Goal: Transaction & Acquisition: Subscribe to service/newsletter

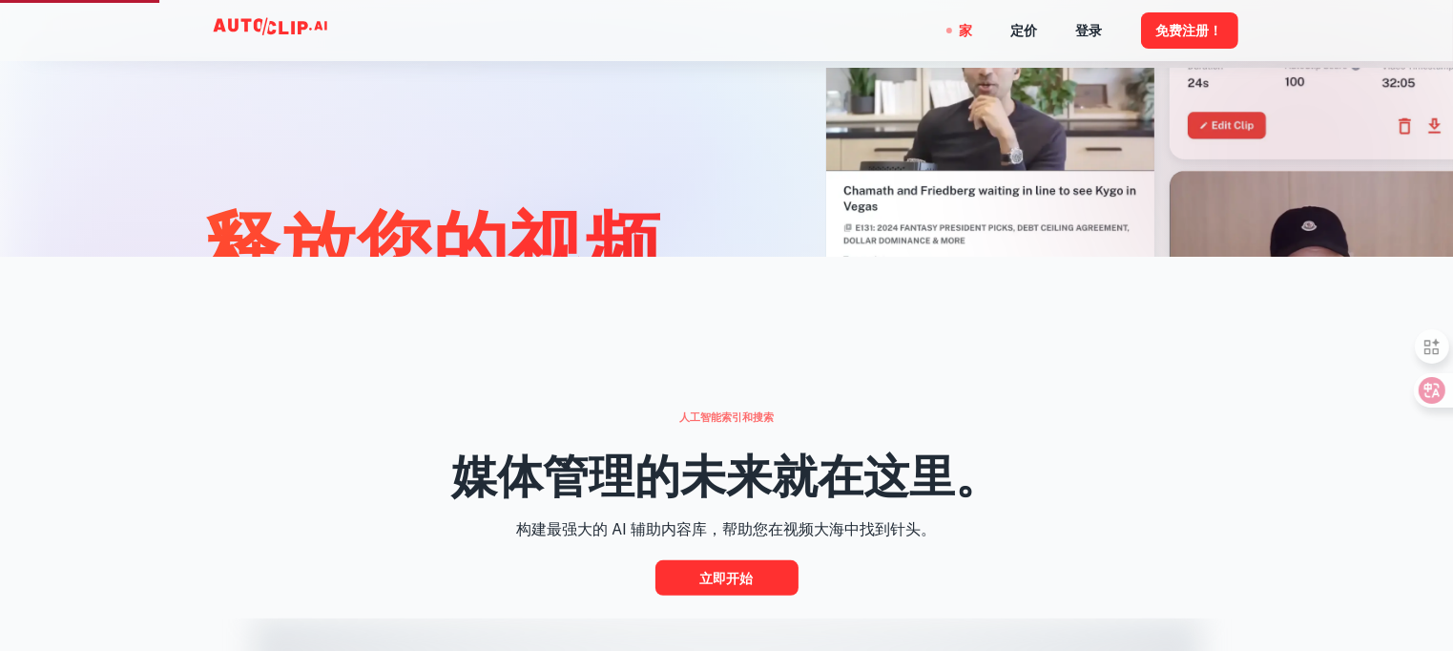
scroll to position [763, 0]
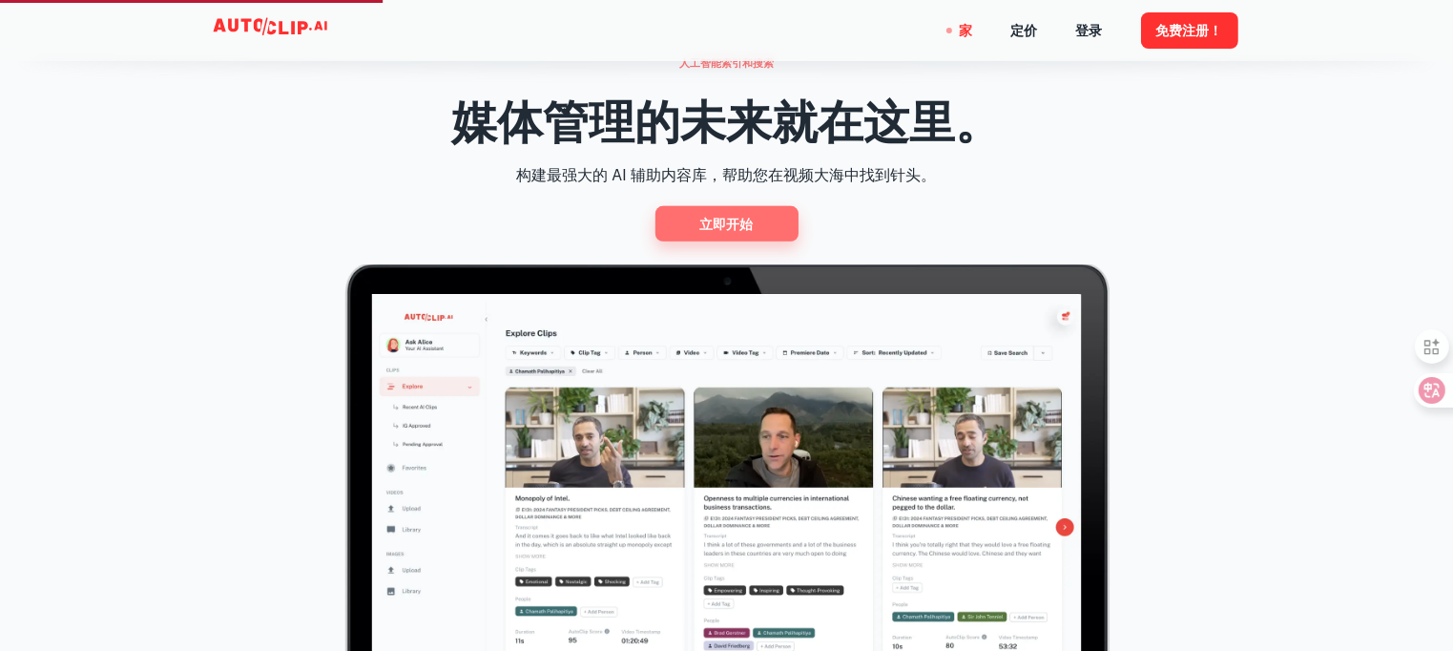
click at [748, 222] on font "立即开始" at bounding box center [726, 224] width 53 height 15
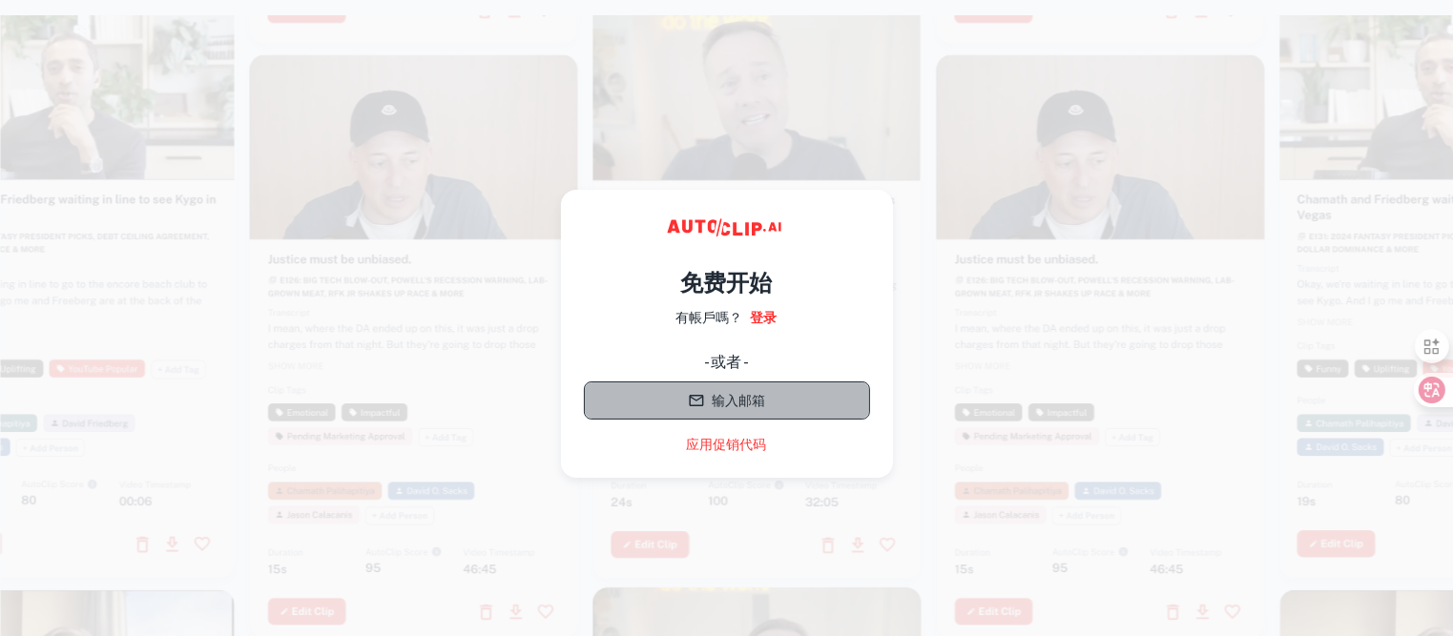
click at [748, 400] on font "输入邮箱" at bounding box center [739, 400] width 53 height 15
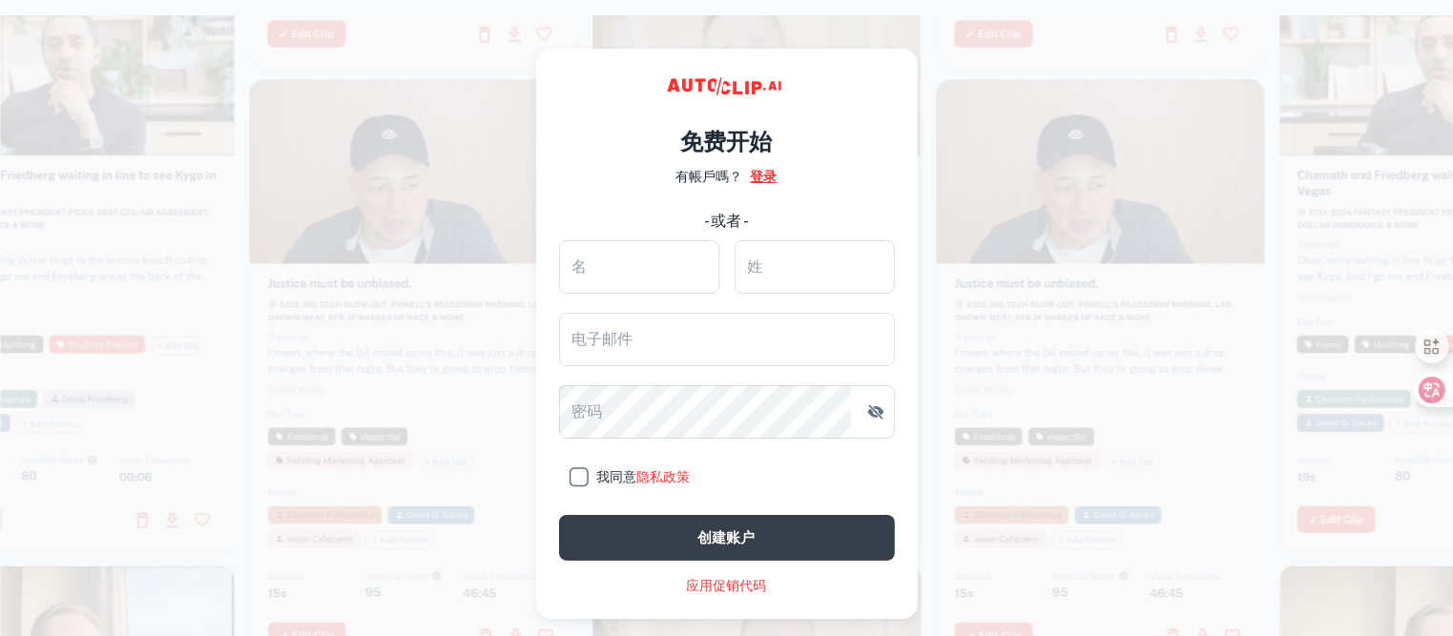
click at [774, 171] on font "登录" at bounding box center [764, 176] width 27 height 15
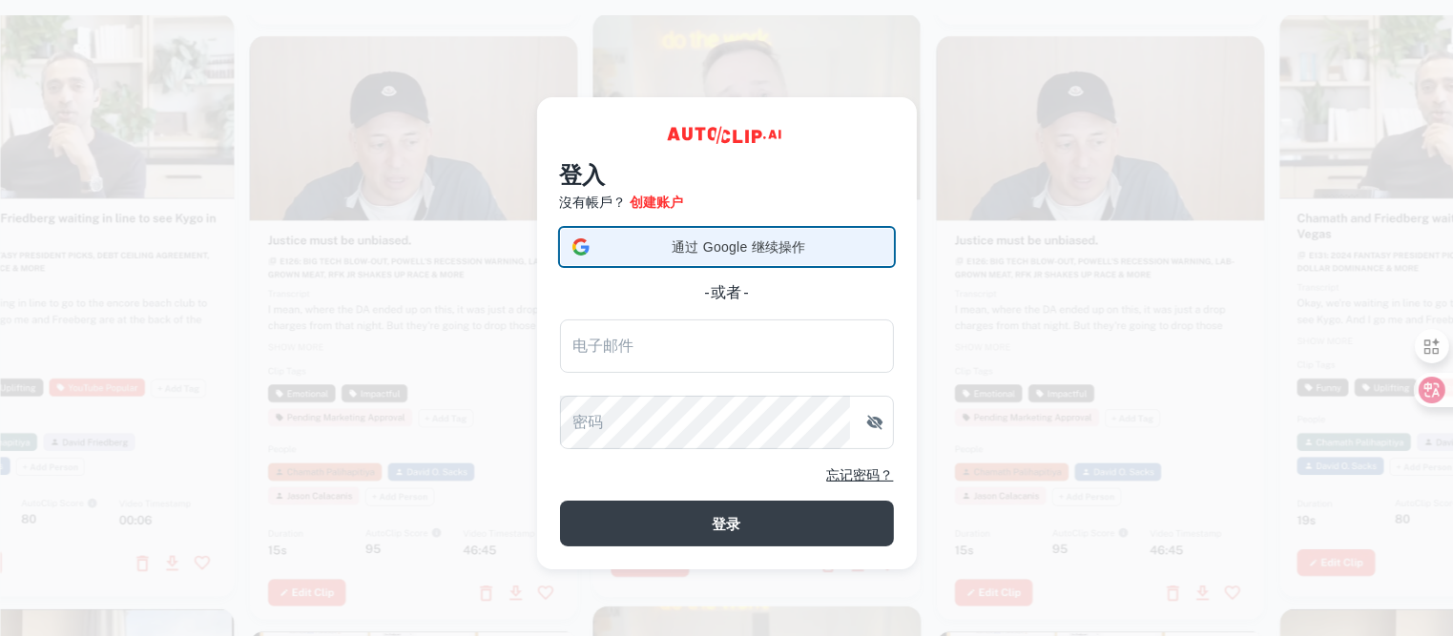
click at [640, 246] on span "通过 Google 继续操作" at bounding box center [739, 248] width 284 height 20
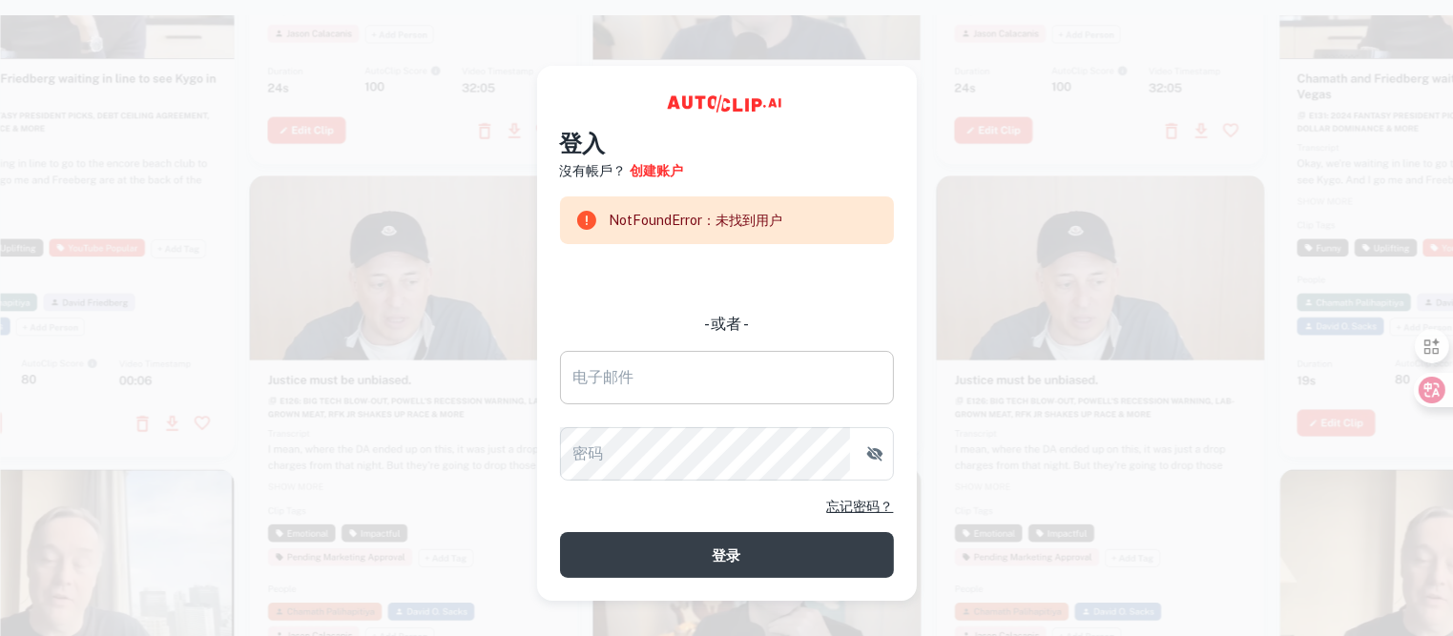
click at [698, 395] on input "电子邮件" at bounding box center [727, 377] width 334 height 53
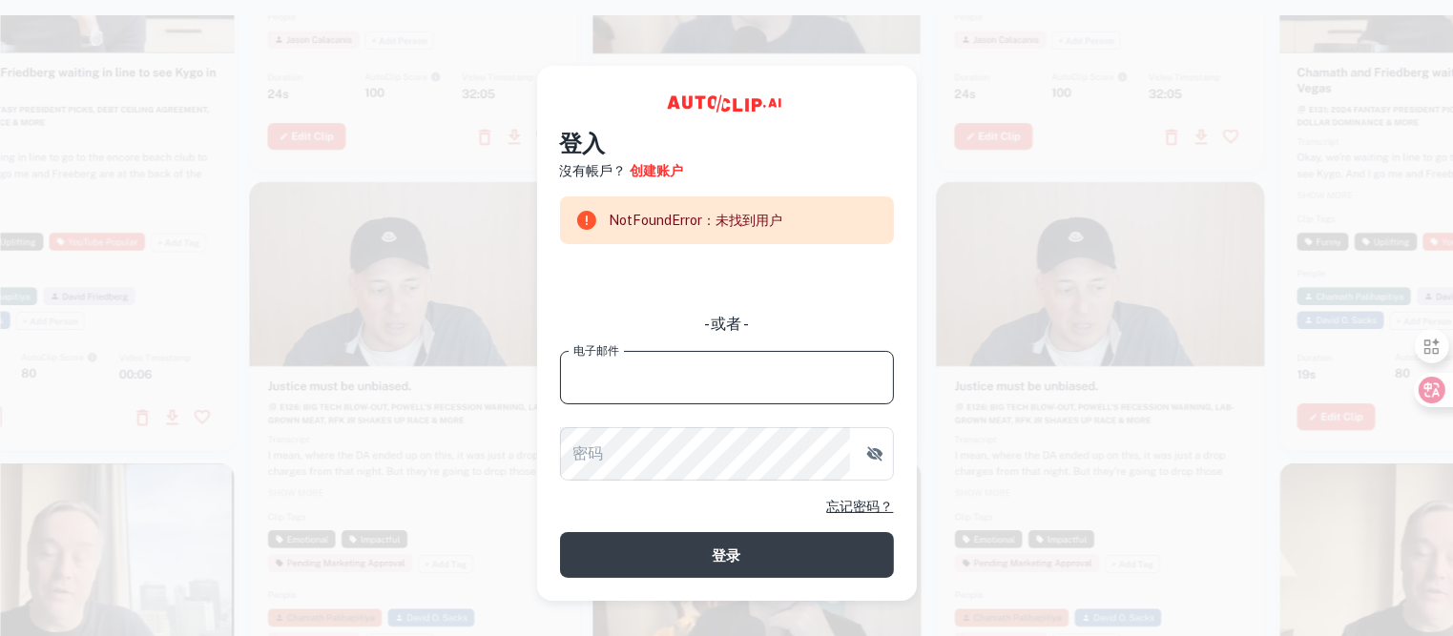
type input "3457472778@QQ.COM"
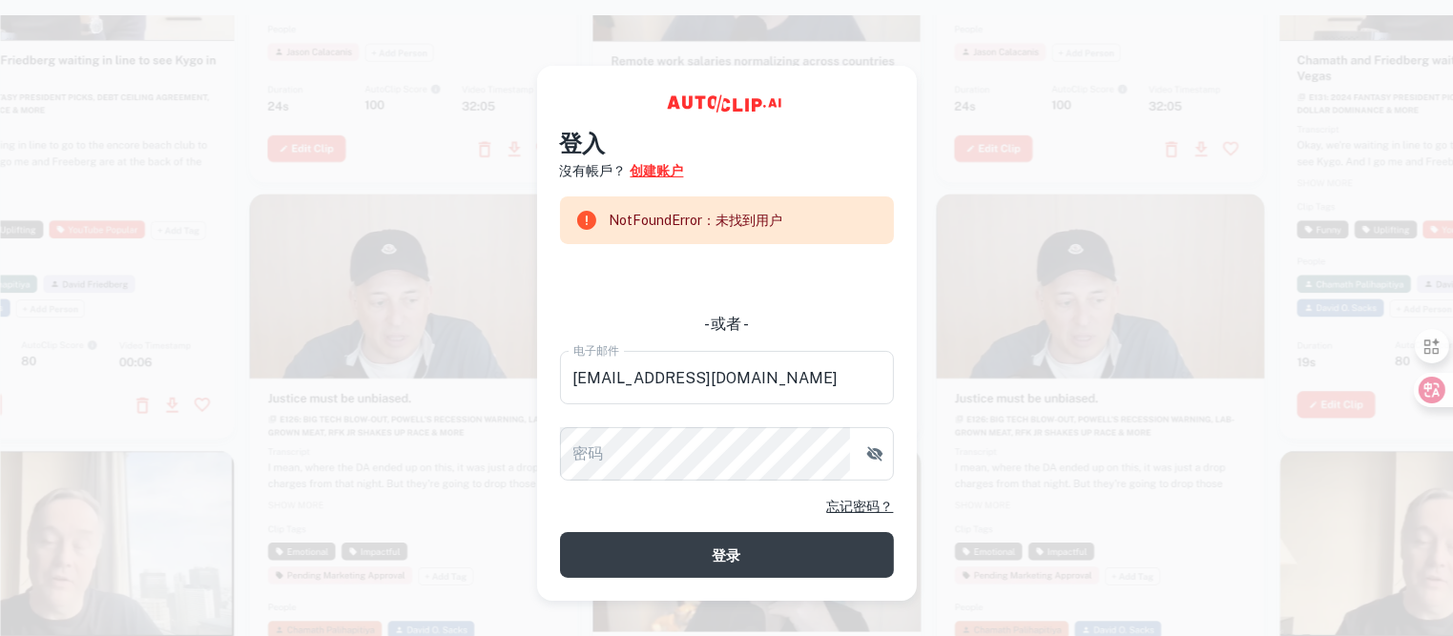
click at [641, 167] on font "创建账户" at bounding box center [657, 170] width 53 height 15
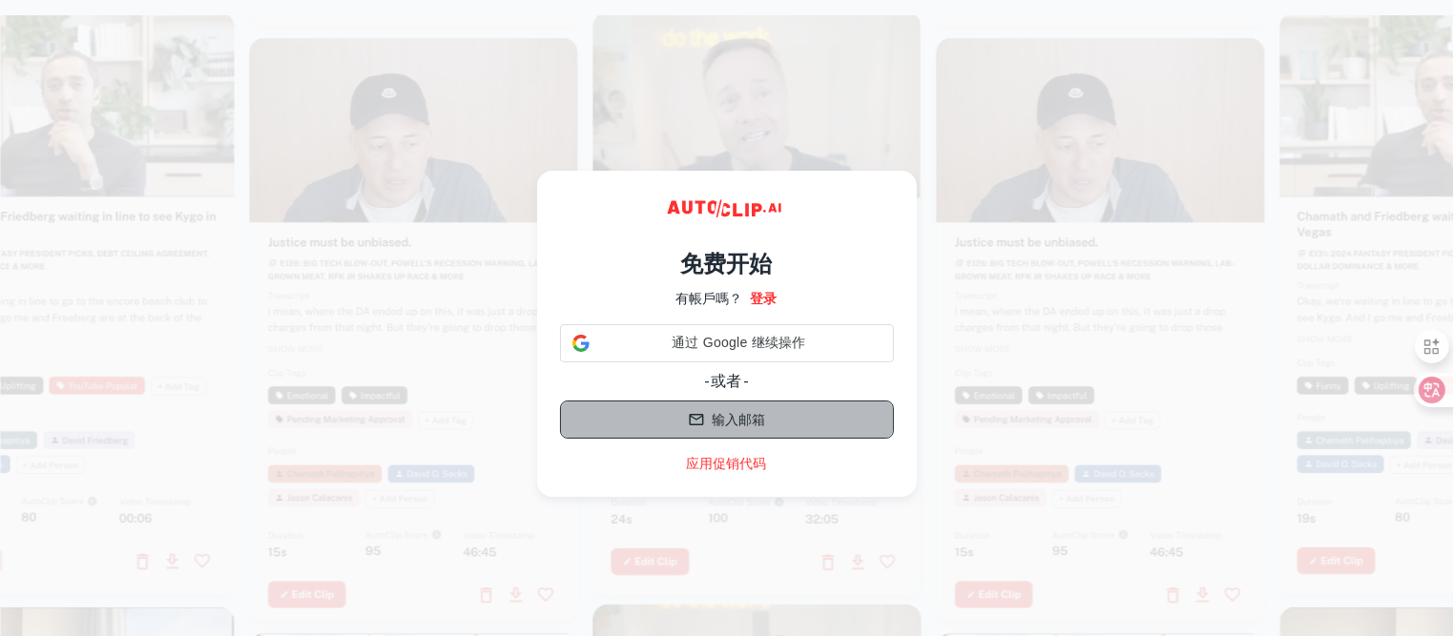
click at [714, 407] on font "输入邮箱" at bounding box center [739, 419] width 53 height 24
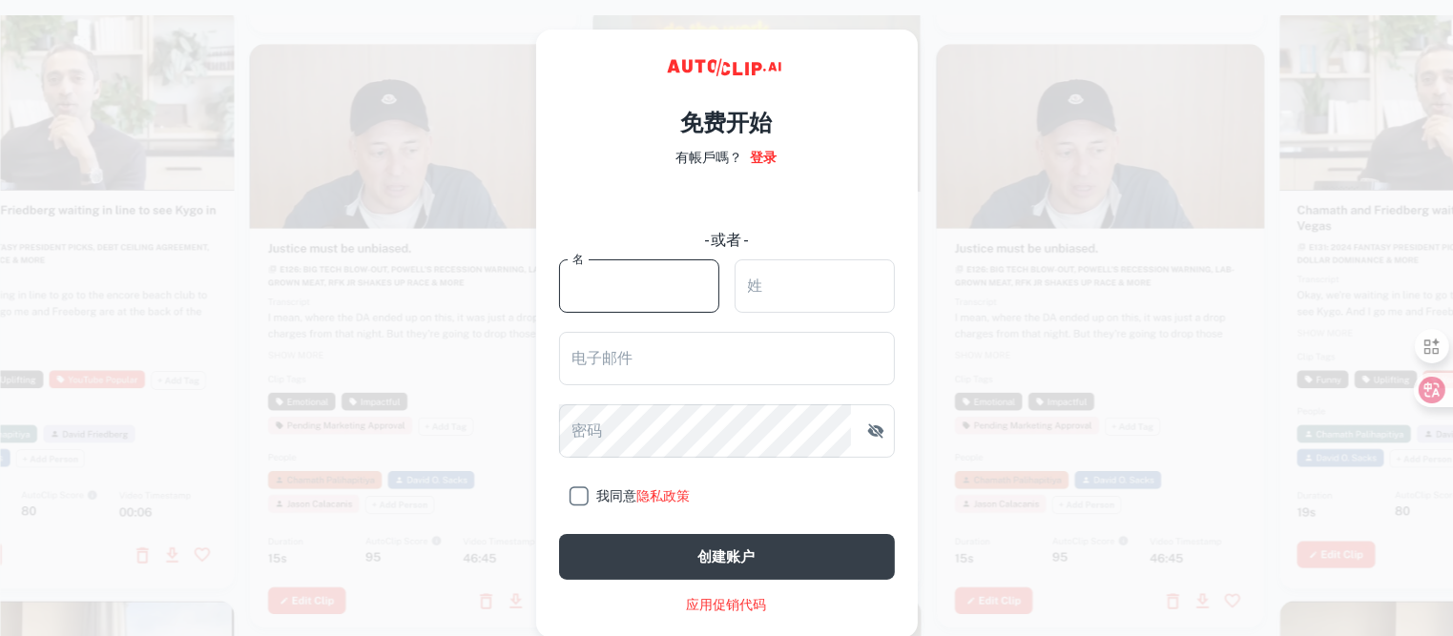
click at [668, 287] on input "名" at bounding box center [639, 285] width 160 height 53
type input "sha"
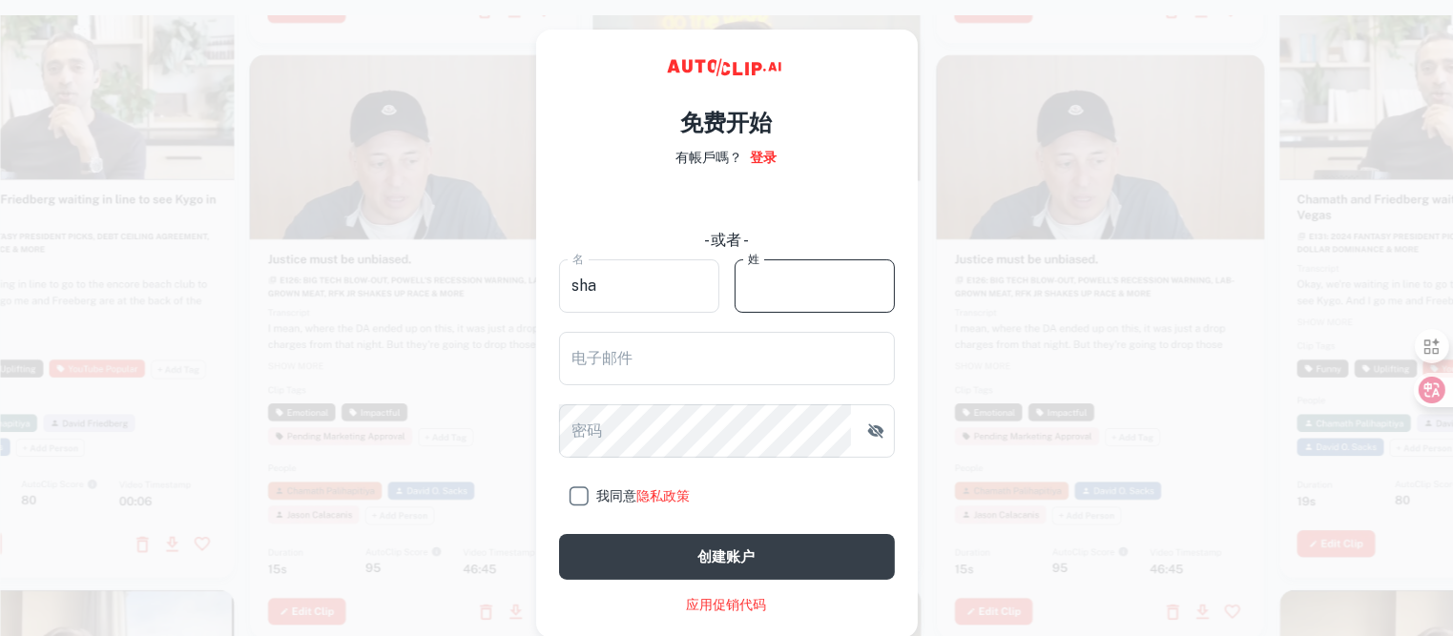
drag, startPoint x: 766, startPoint y: 280, endPoint x: 766, endPoint y: 307, distance: 27.7
click at [766, 280] on input "姓" at bounding box center [815, 285] width 160 height 53
type input "ken"
click at [767, 363] on input "电子邮件" at bounding box center [727, 358] width 336 height 53
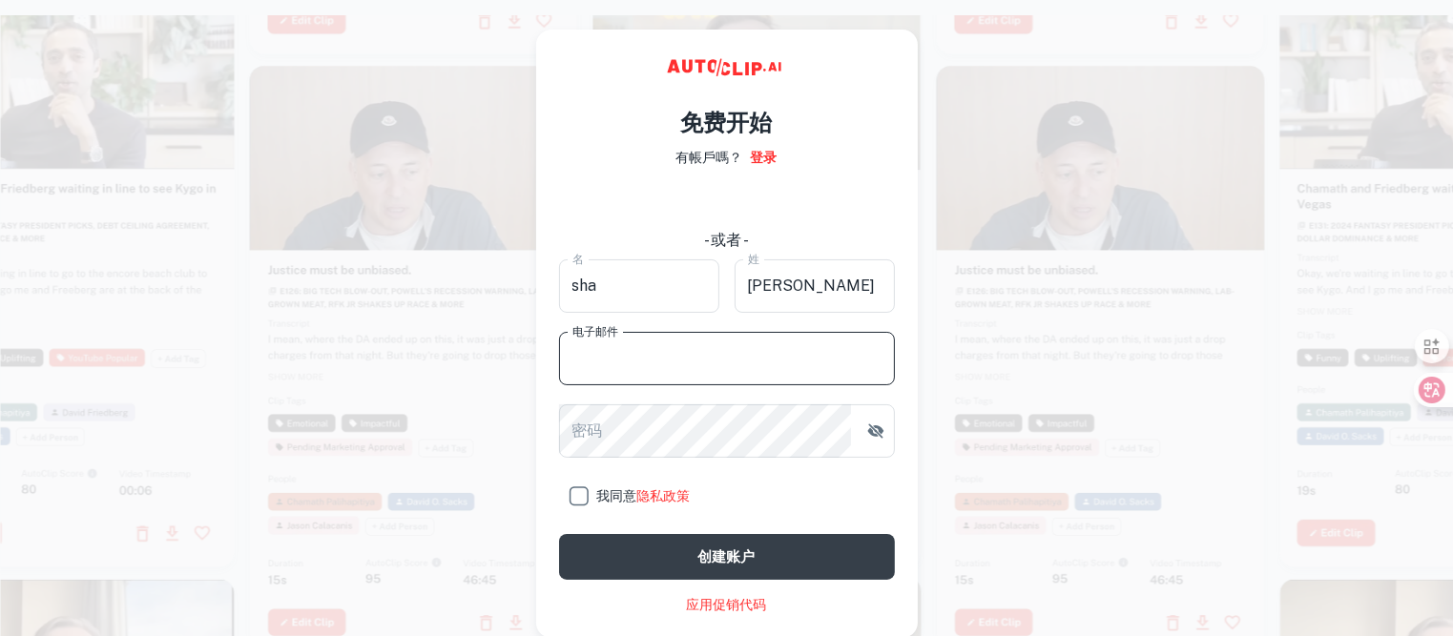
type input "3457472778@QQ.COM"
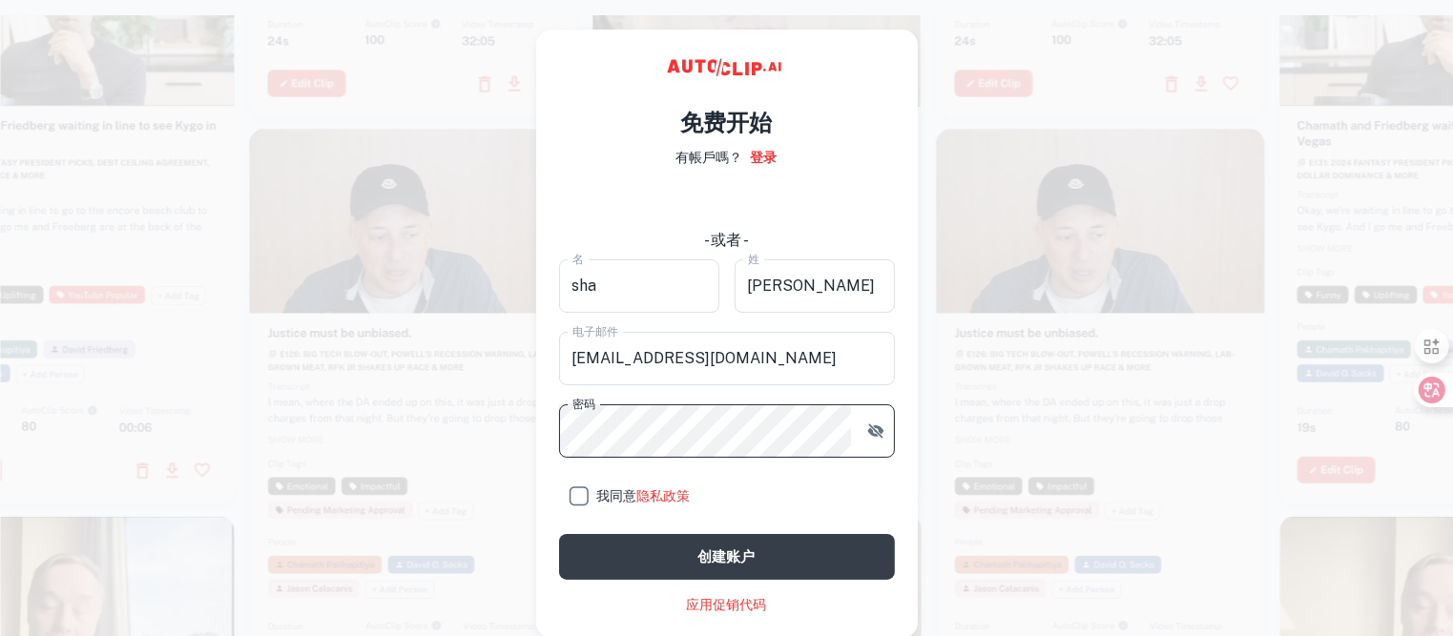
click at [584, 498] on input "我同意 隐私政策" at bounding box center [578, 496] width 38 height 38
checkbox input "true"
click at [672, 553] on button "创建账户" at bounding box center [727, 557] width 336 height 46
